Goal: Task Accomplishment & Management: Use online tool/utility

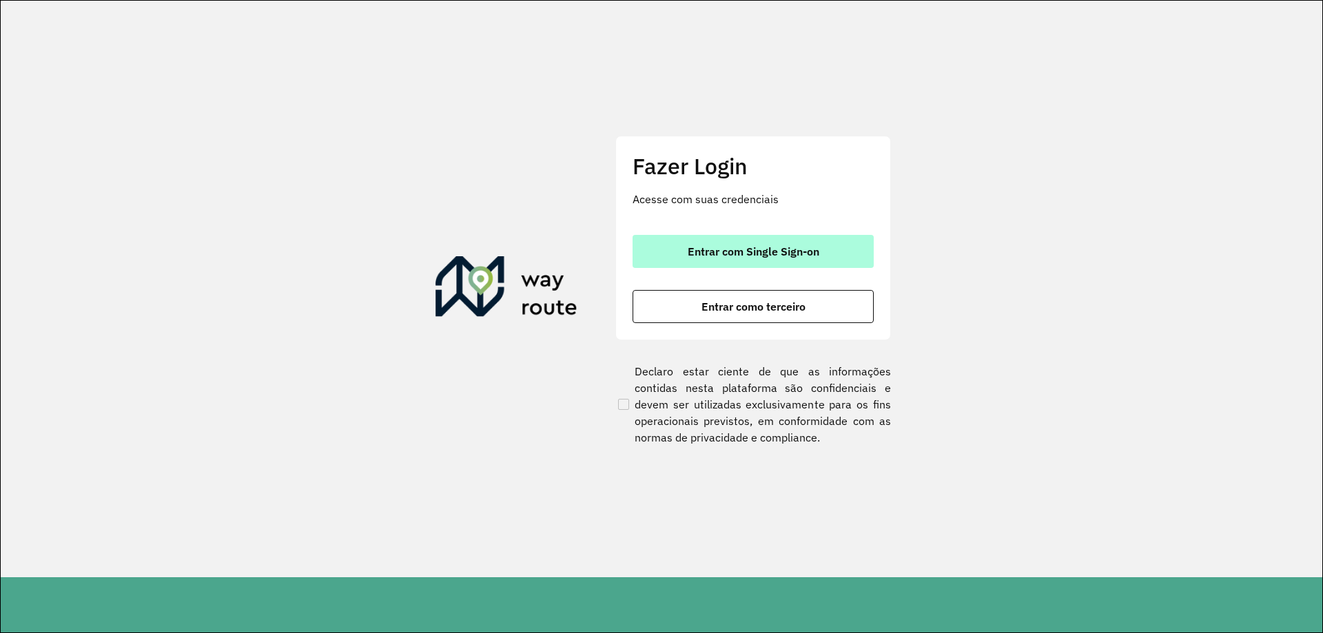
click at [688, 240] on button "Entrar com Single Sign-on" at bounding box center [752, 251] width 241 height 33
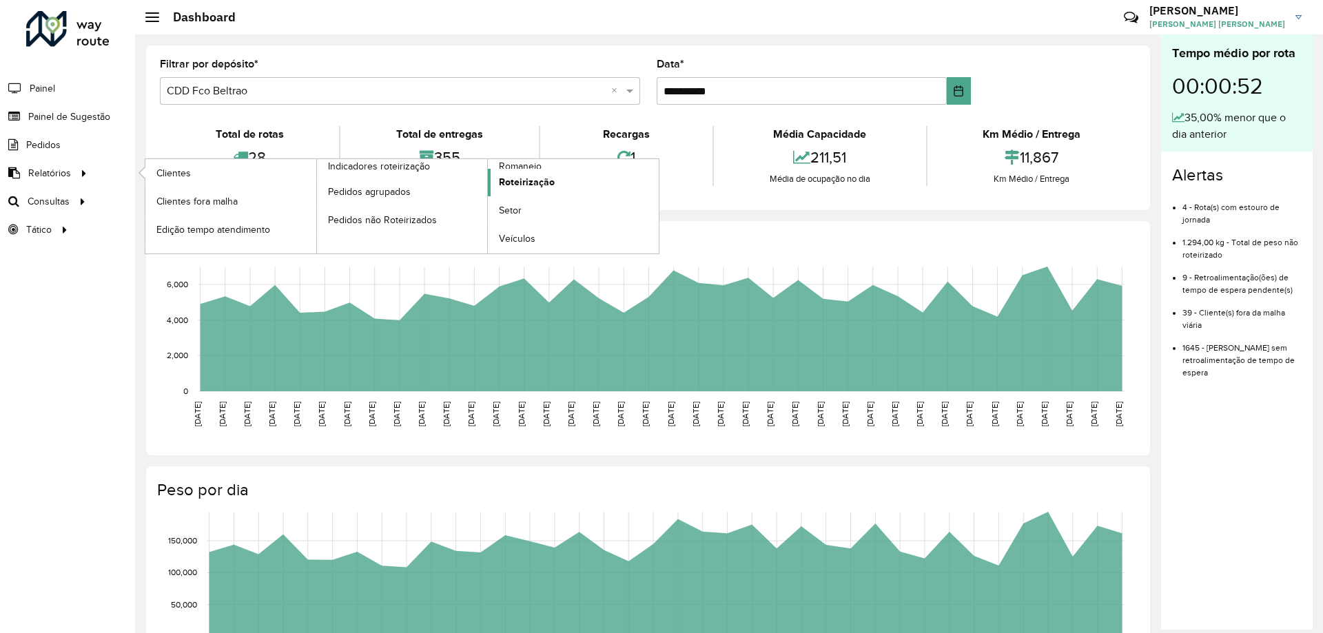
click at [544, 183] on span "Roteirização" at bounding box center [527, 182] width 56 height 14
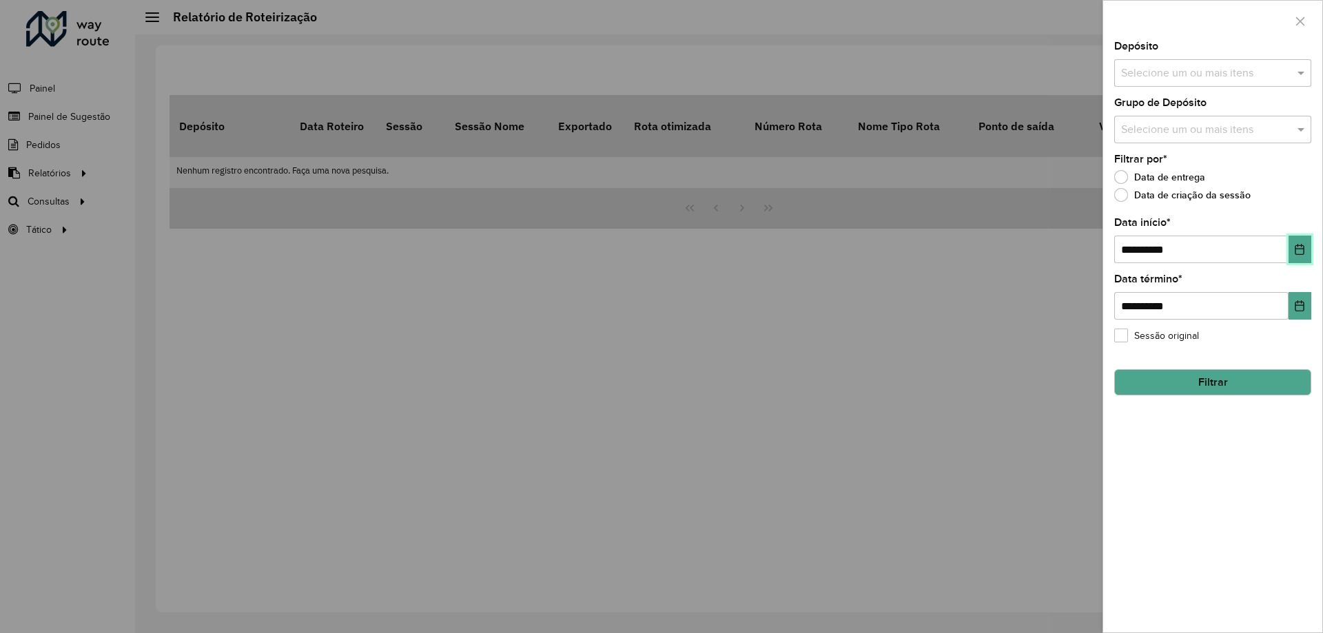
click at [1307, 241] on button "Choose Date" at bounding box center [1299, 250] width 23 height 28
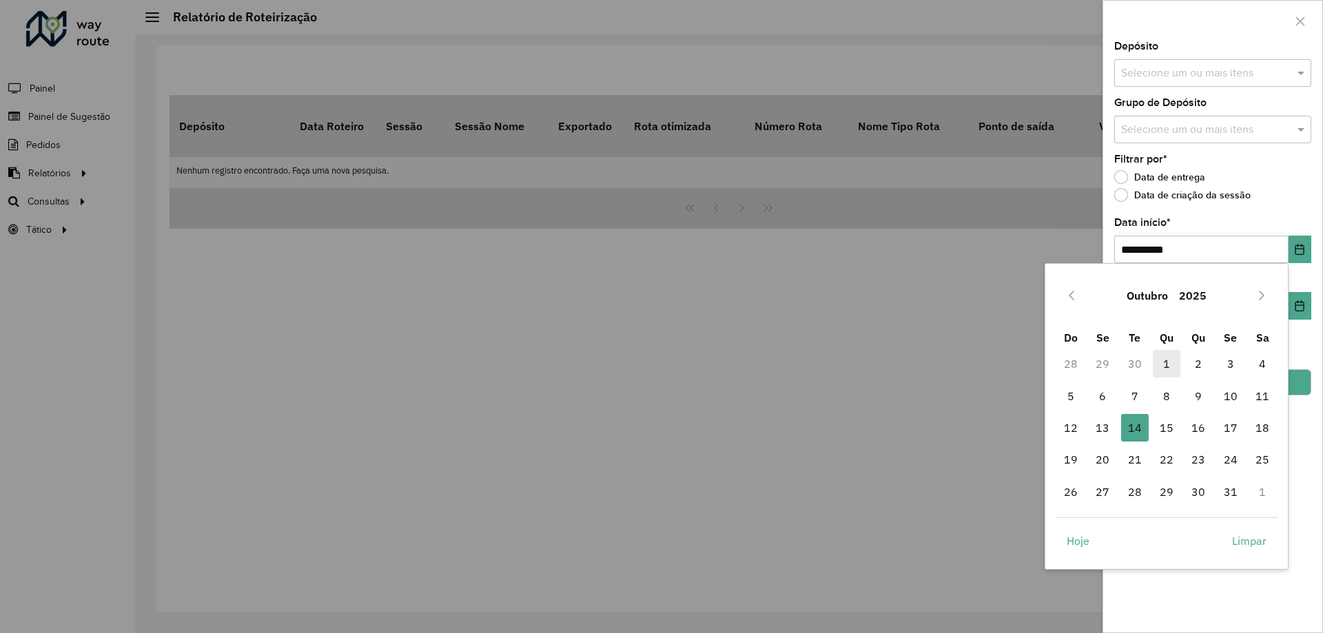
click at [1166, 364] on span "1" at bounding box center [1167, 364] width 28 height 28
type input "**********"
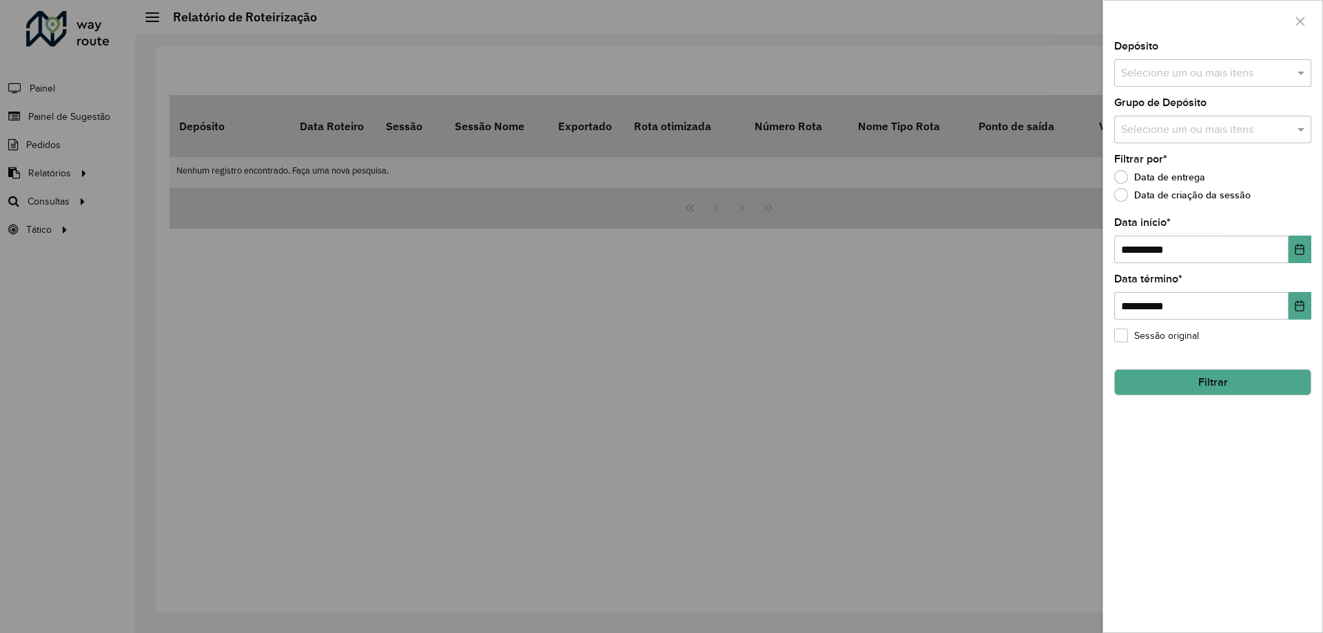
click at [1197, 391] on button "Filtrar" at bounding box center [1212, 382] width 197 height 26
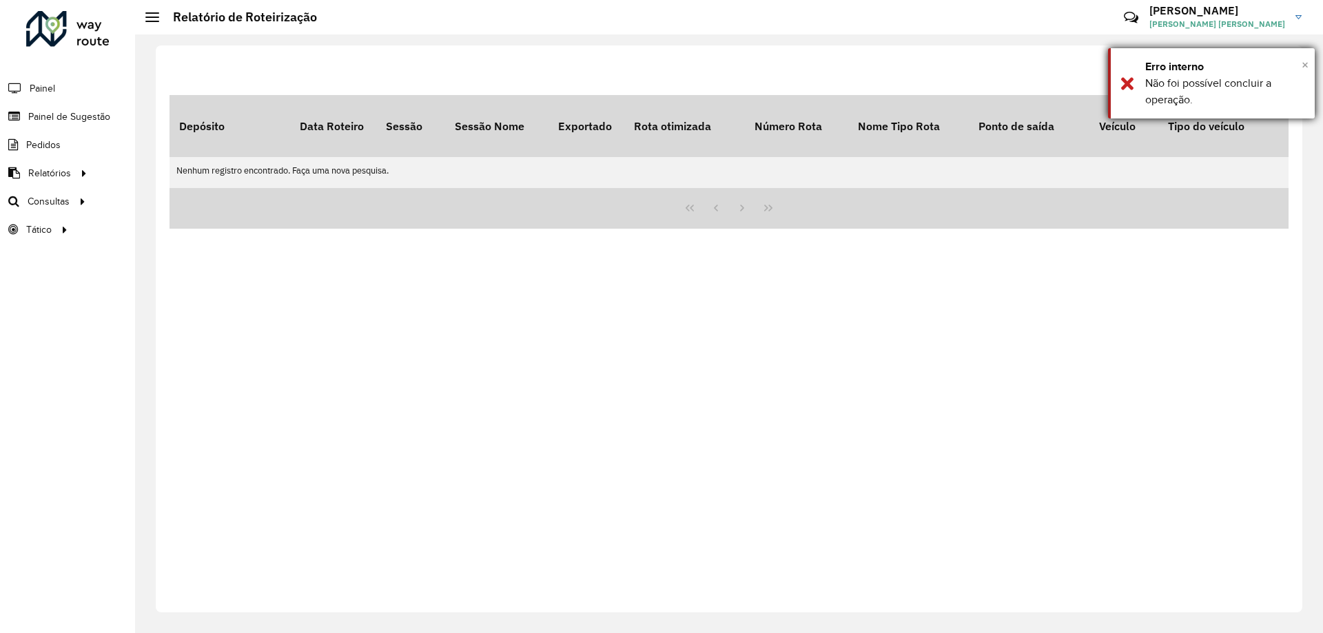
click at [1302, 59] on span "×" at bounding box center [1305, 64] width 7 height 15
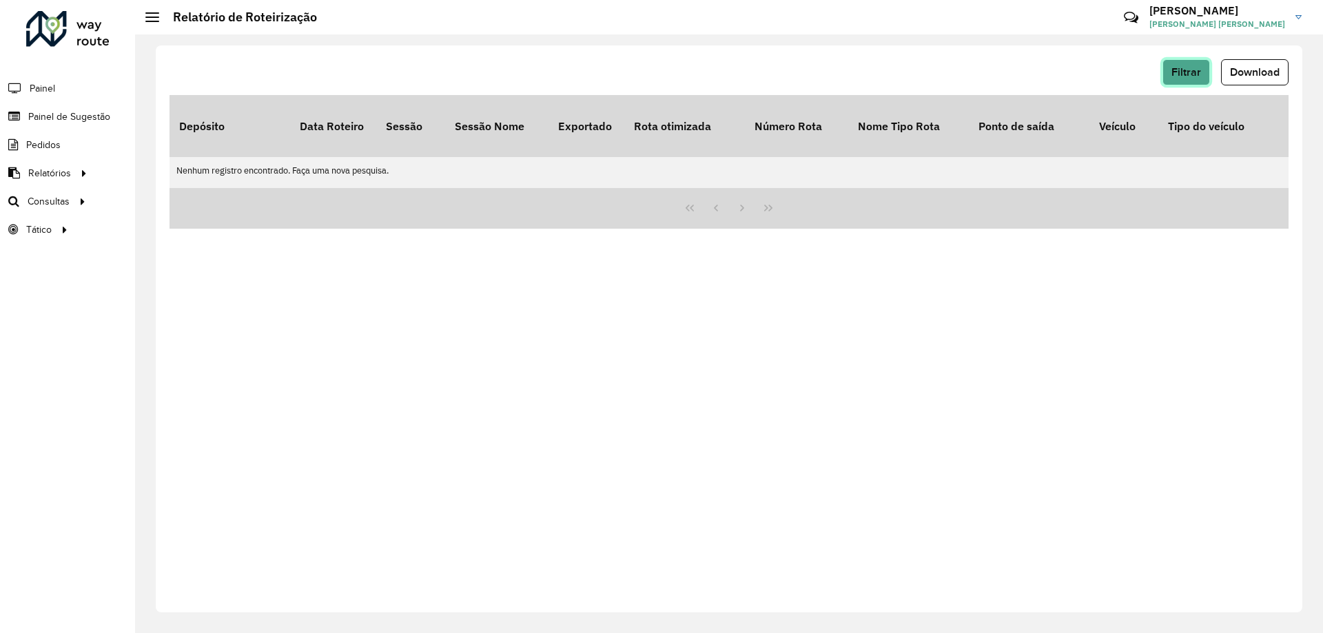
click at [1177, 60] on button "Filtrar" at bounding box center [1186, 72] width 48 height 26
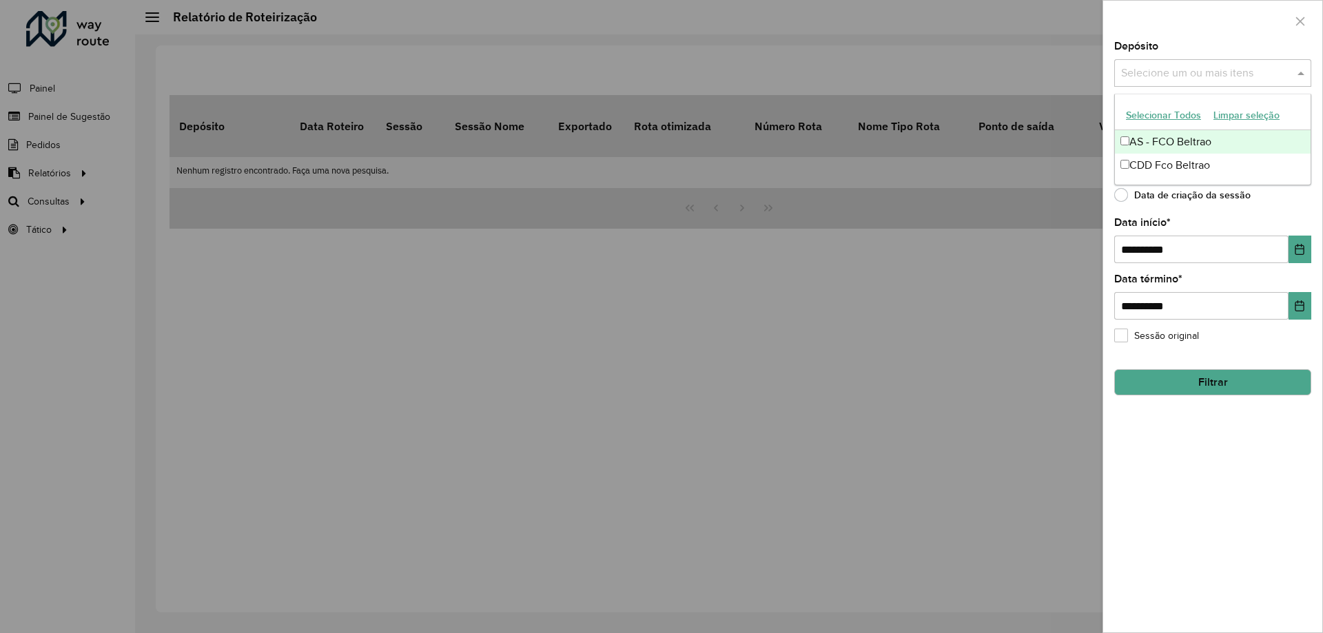
click at [1151, 81] on input "text" at bounding box center [1206, 73] width 176 height 17
click at [1152, 163] on div "CDD Fco Beltrao" at bounding box center [1213, 165] width 196 height 23
click at [1279, 61] on div "Selecione um ou mais itens CDD Fco Beltrao ×" at bounding box center [1198, 73] width 168 height 25
click at [1262, 39] on div at bounding box center [1212, 21] width 219 height 41
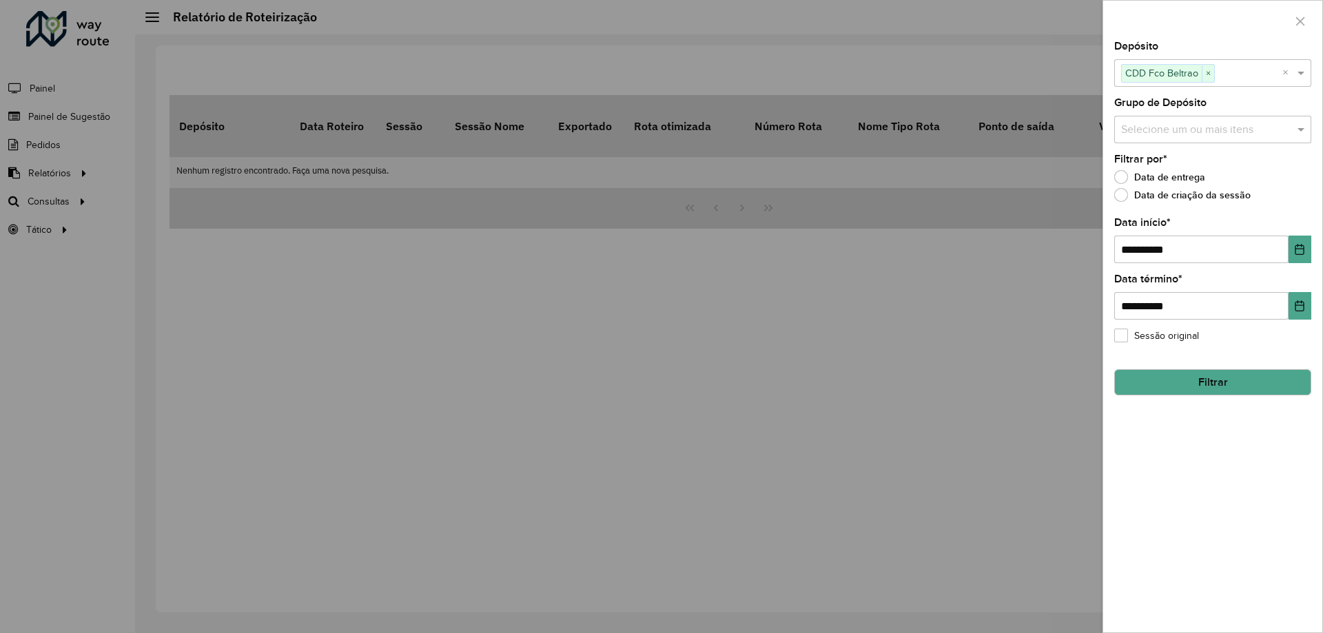
click at [1180, 122] on input "text" at bounding box center [1206, 130] width 176 height 17
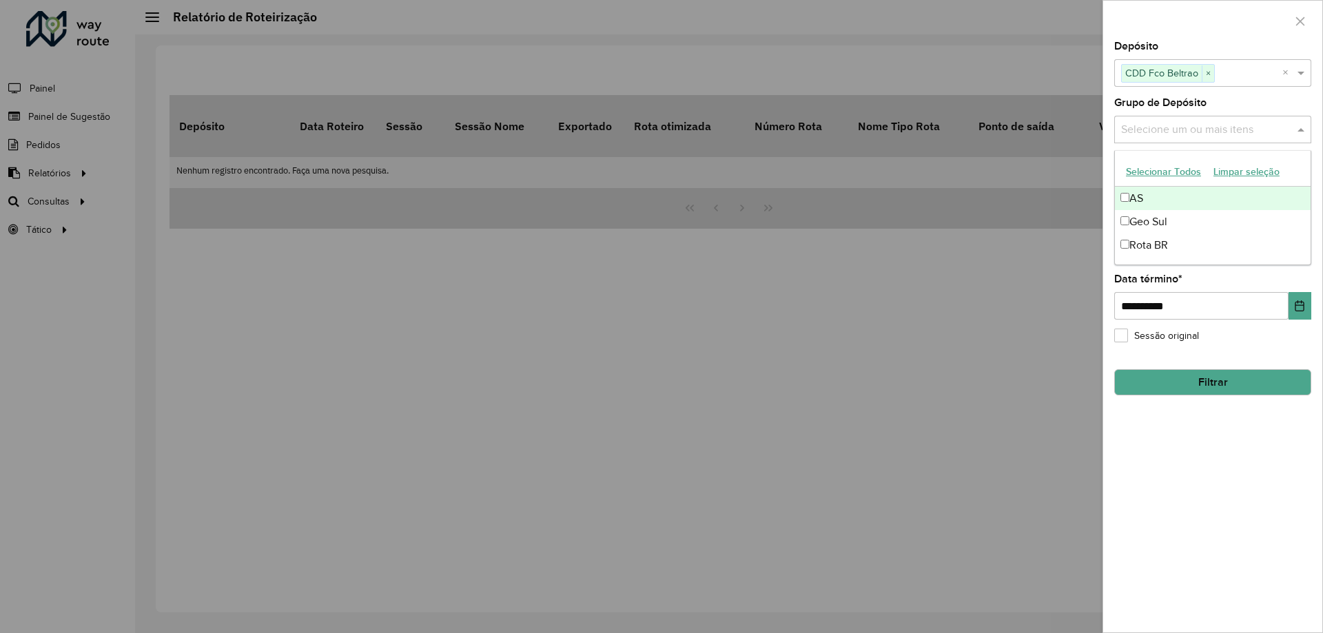
click at [1180, 122] on input "text" at bounding box center [1206, 130] width 176 height 17
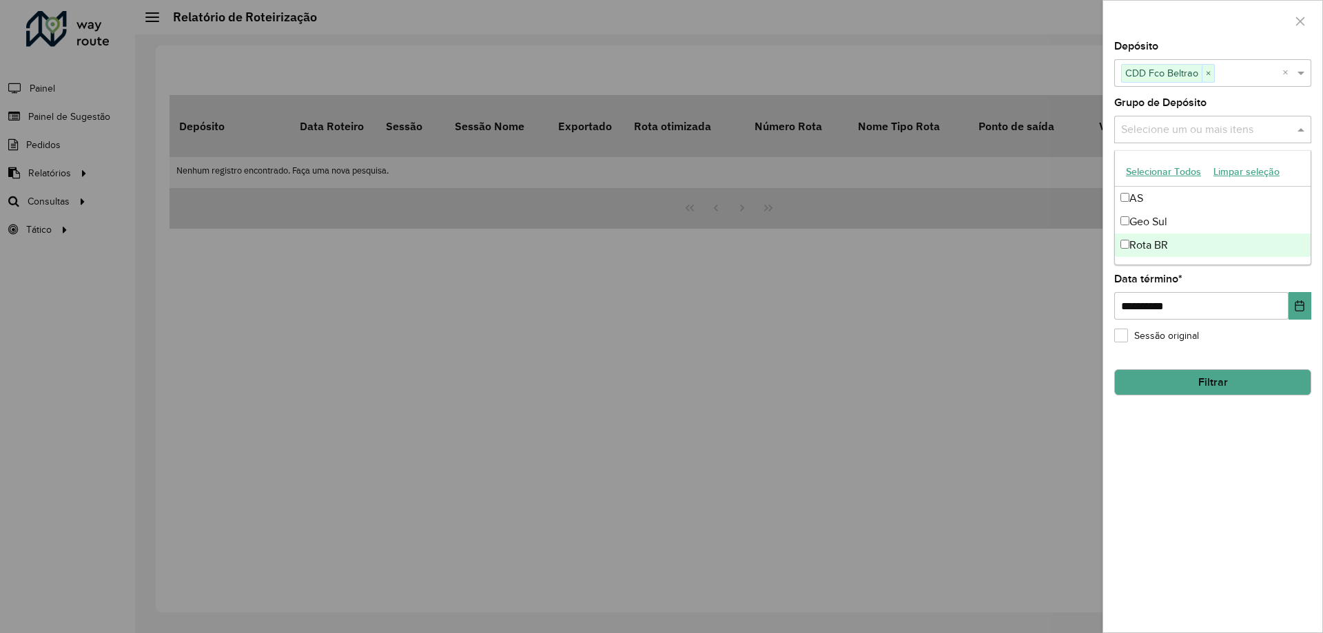
click at [1216, 384] on button "Filtrar" at bounding box center [1212, 382] width 197 height 26
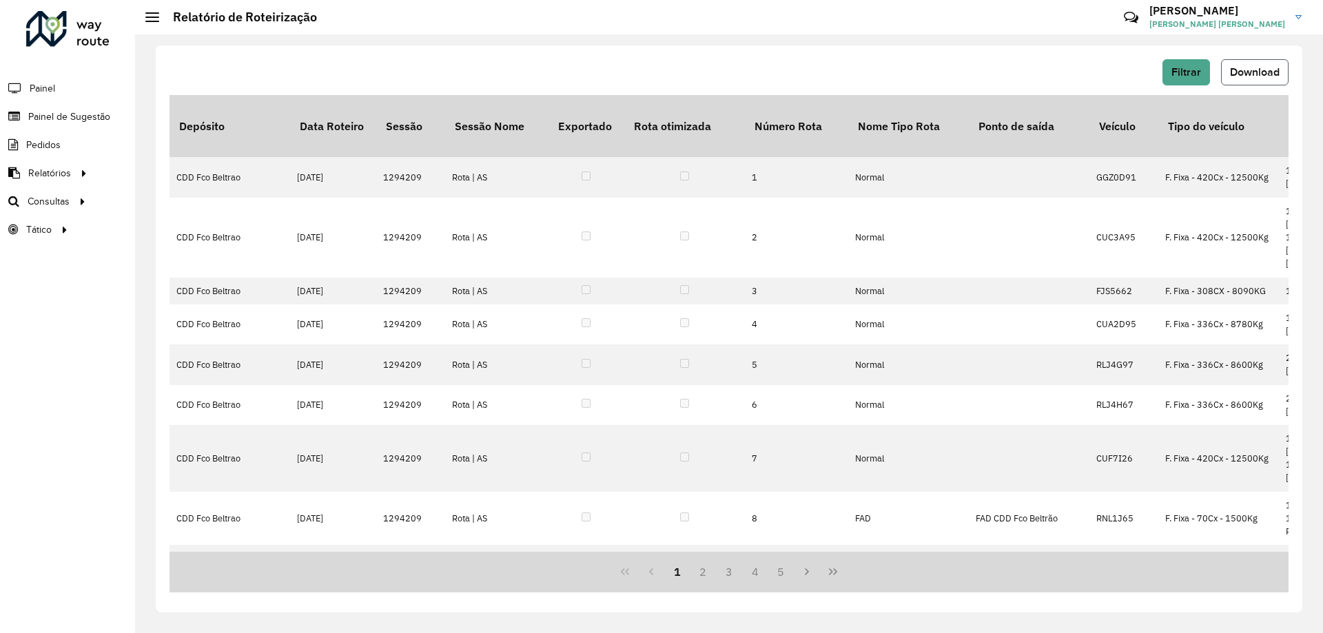
click at [1264, 70] on span "Download" at bounding box center [1255, 72] width 50 height 12
